Goal: Information Seeking & Learning: Find specific fact

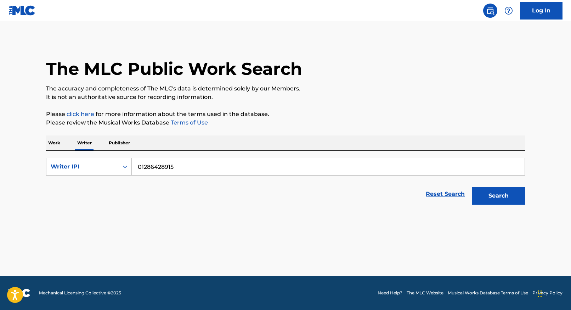
click at [478, 195] on button "Search" at bounding box center [498, 196] width 53 height 18
click at [433, 193] on link "Reset Search" at bounding box center [445, 194] width 46 height 16
click at [236, 161] on input "Search Form" at bounding box center [328, 166] width 393 height 17
click at [52, 145] on p "Work" at bounding box center [54, 142] width 16 height 15
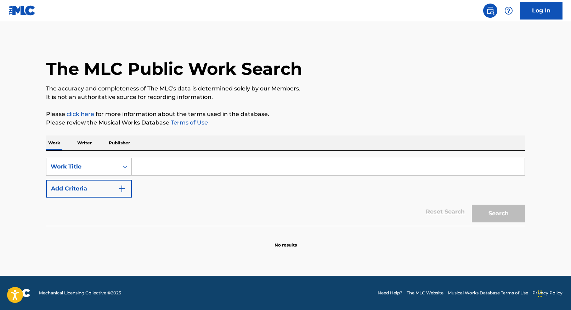
click at [84, 146] on p "Writer" at bounding box center [84, 142] width 19 height 15
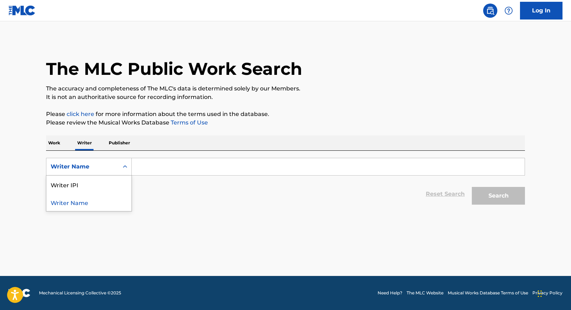
click at [90, 168] on div "Writer Name" at bounding box center [83, 166] width 64 height 9
click at [100, 187] on div "Writer IPI" at bounding box center [88, 184] width 85 height 18
click at [180, 168] on input "Search Form" at bounding box center [328, 166] width 393 height 17
paste input "01286428915"
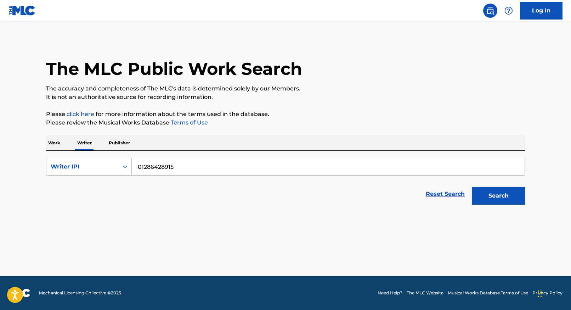
type input "01286428915"
click at [498, 201] on button "Search" at bounding box center [498, 196] width 53 height 18
click at [489, 194] on button "Search" at bounding box center [498, 196] width 53 height 18
click at [483, 193] on button "Search" at bounding box center [498, 196] width 53 height 18
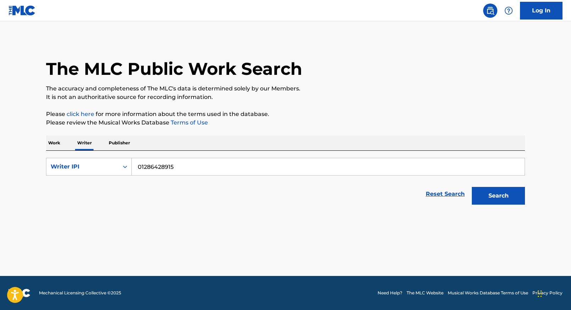
click at [483, 193] on button "Search" at bounding box center [498, 196] width 53 height 18
click at [107, 161] on div "Writer IPI" at bounding box center [82, 166] width 72 height 13
click at [116, 134] on div "The MLC Public Work Search The accuracy and completeness of The MLC's data is d…" at bounding box center [286, 123] width 496 height 169
click at [119, 146] on p "Publisher" at bounding box center [120, 142] width 26 height 15
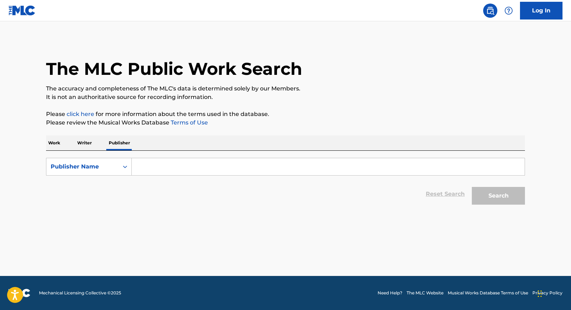
click at [164, 168] on input "Search Form" at bounding box center [328, 166] width 393 height 17
type input "chaos zoo"
click at [472, 187] on button "Search" at bounding box center [498, 196] width 53 height 18
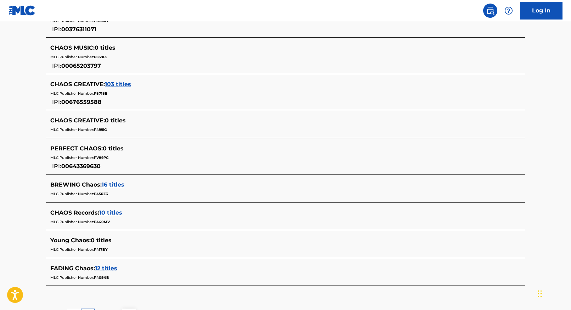
scroll to position [319, 0]
